Goal: Communication & Community: Answer question/provide support

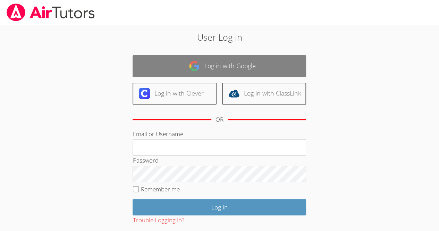
click at [240, 63] on link "Log in with Google" at bounding box center [220, 66] width 174 height 22
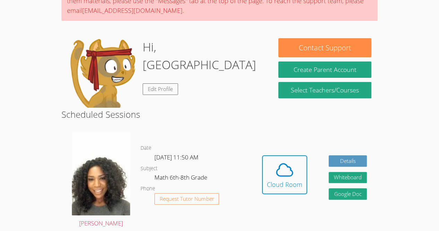
scroll to position [75, 0]
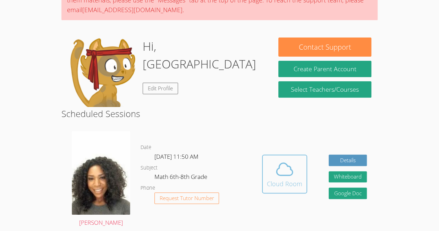
click at [286, 178] on icon at bounding box center [284, 168] width 19 height 19
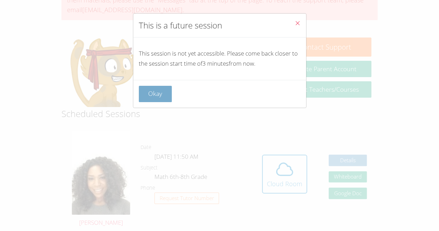
click at [156, 98] on button "Okay" at bounding box center [155, 94] width 33 height 16
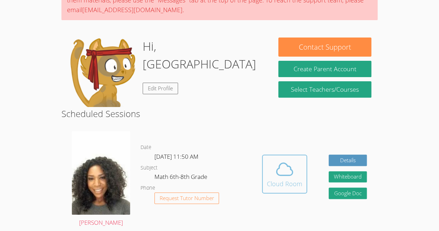
click at [281, 175] on icon at bounding box center [285, 169] width 16 height 12
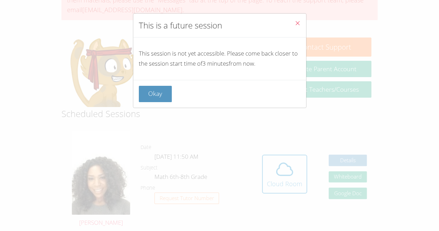
click at [295, 22] on icon "Close" at bounding box center [298, 23] width 6 height 6
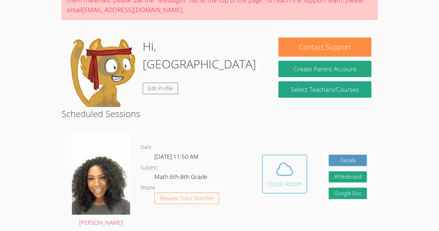
click at [298, 178] on span at bounding box center [284, 168] width 35 height 19
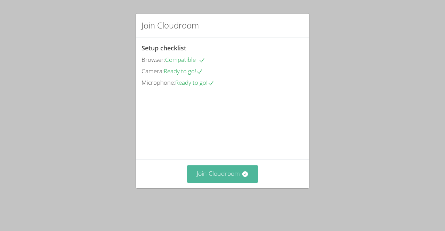
click at [229, 182] on button "Join Cloudroom" at bounding box center [222, 173] width 71 height 17
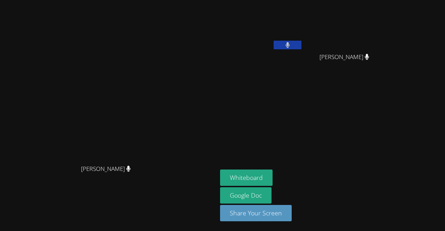
click at [214, 184] on div "[PERSON_NAME]" at bounding box center [109, 175] width 212 height 28
click at [161, 140] on video at bounding box center [109, 101] width 104 height 119
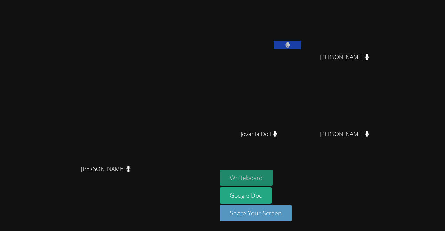
click at [272, 183] on button "Whiteboard" at bounding box center [246, 178] width 52 height 16
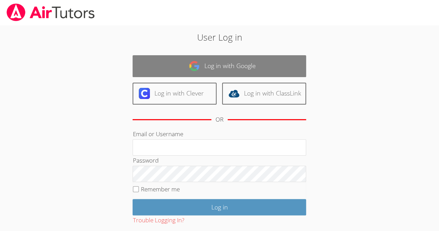
click at [261, 65] on link "Log in with Google" at bounding box center [220, 66] width 174 height 22
click at [258, 62] on link "Log in with Google" at bounding box center [220, 66] width 174 height 22
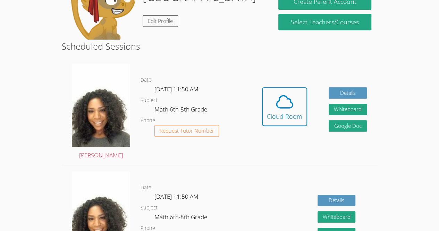
scroll to position [142, 0]
click at [294, 113] on div "Cloud Room" at bounding box center [284, 117] width 35 height 10
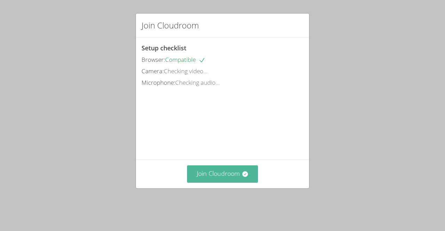
click at [199, 176] on button "Join Cloudroom" at bounding box center [222, 173] width 71 height 17
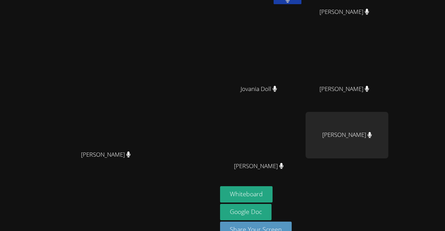
scroll to position [61, 0]
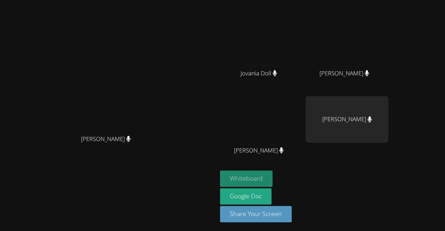
click at [272, 179] on button "Whiteboard" at bounding box center [246, 179] width 52 height 16
